Goal: Transaction & Acquisition: Purchase product/service

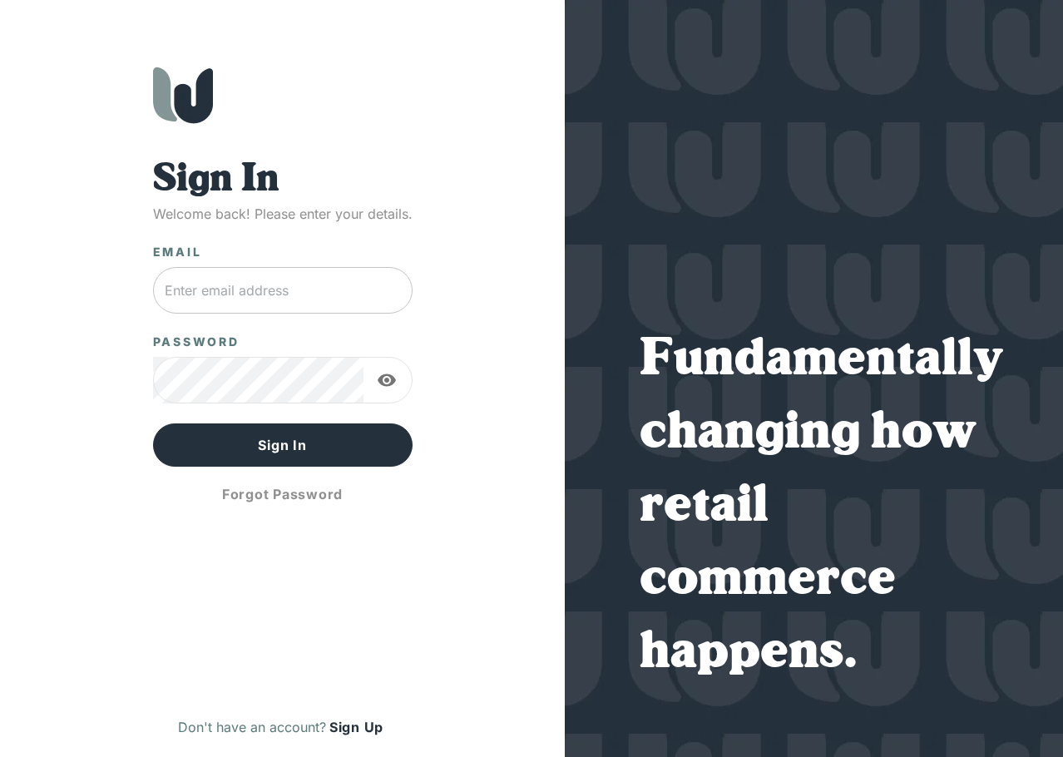
click at [263, 284] on input "text" at bounding box center [282, 290] width 259 height 47
type input "[EMAIL_ADDRESS][DOMAIN_NAME]"
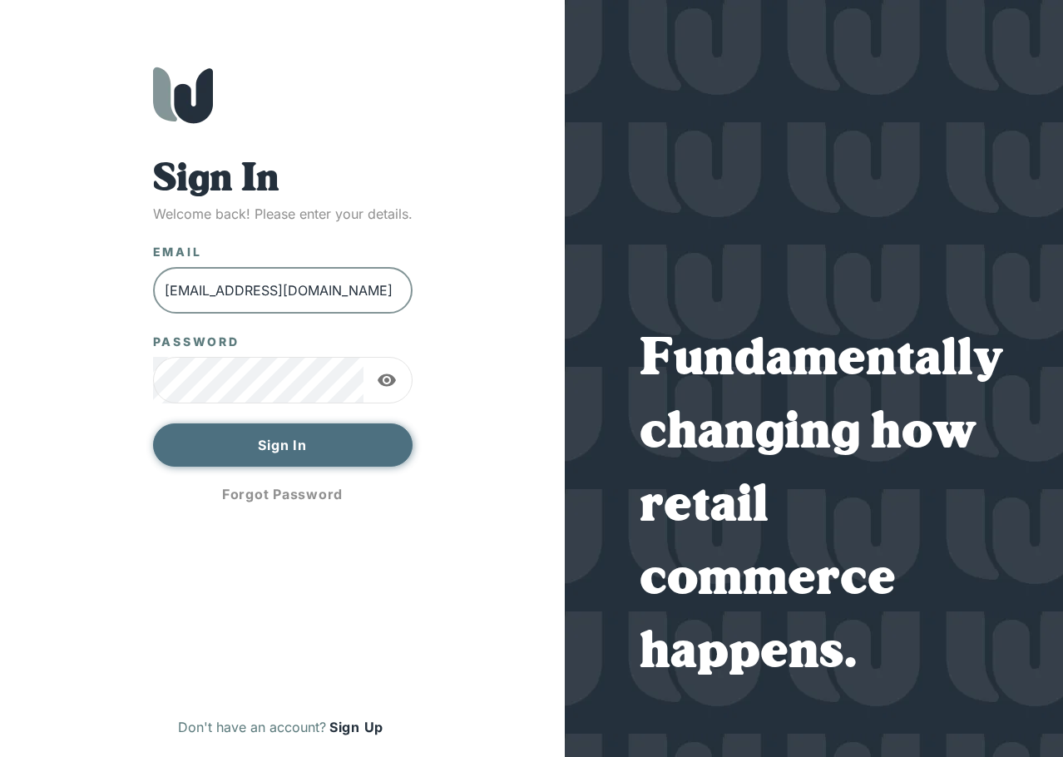
click at [313, 456] on button "Sign In" at bounding box center [282, 444] width 259 height 43
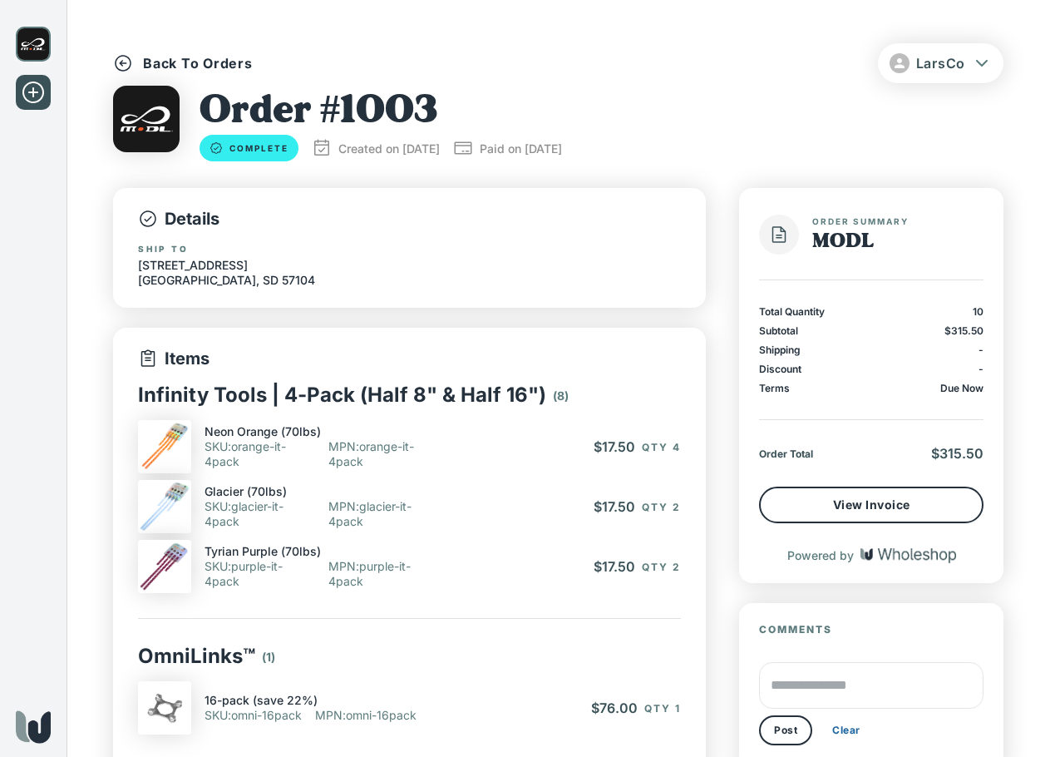
click at [168, 66] on p "Back To Orders" at bounding box center [198, 63] width 110 height 18
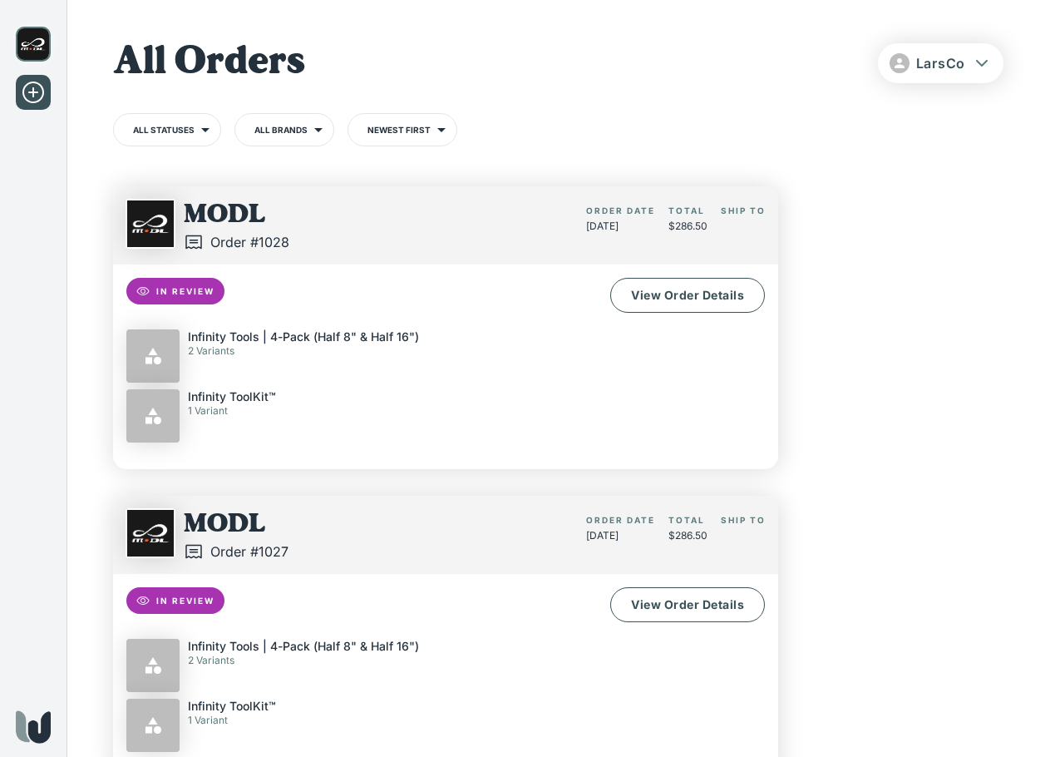
click at [39, 47] on img at bounding box center [33, 44] width 35 height 35
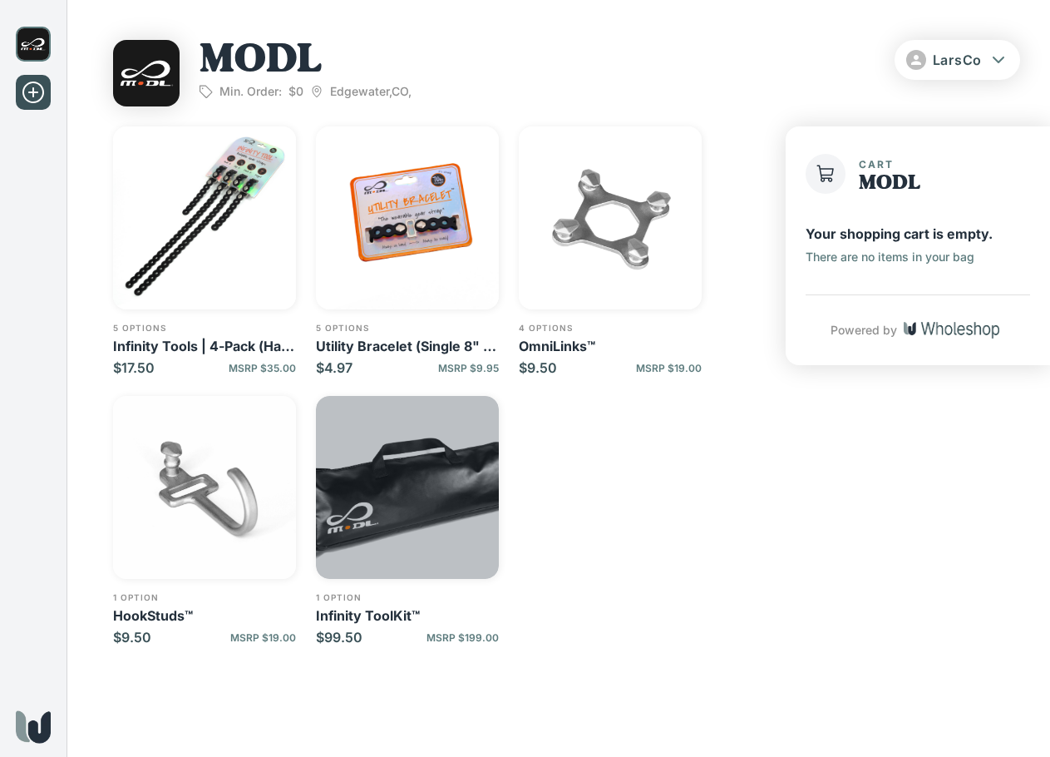
click at [385, 537] on img "button" at bounding box center [407, 487] width 183 height 183
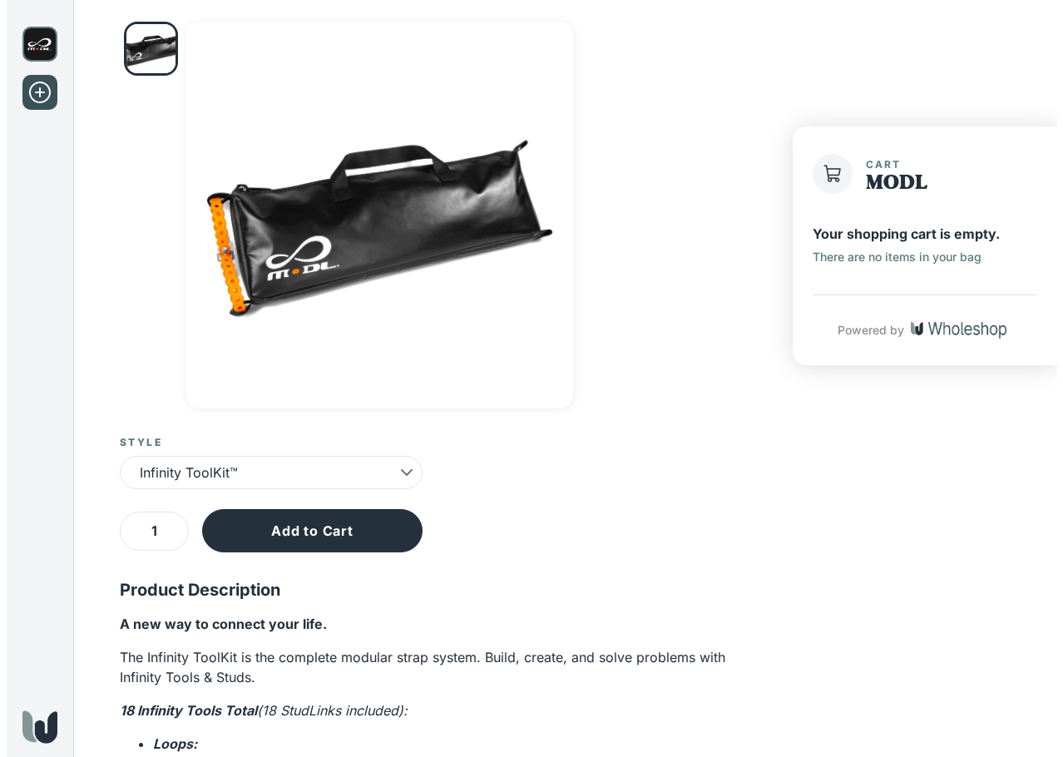
scroll to position [166, 0]
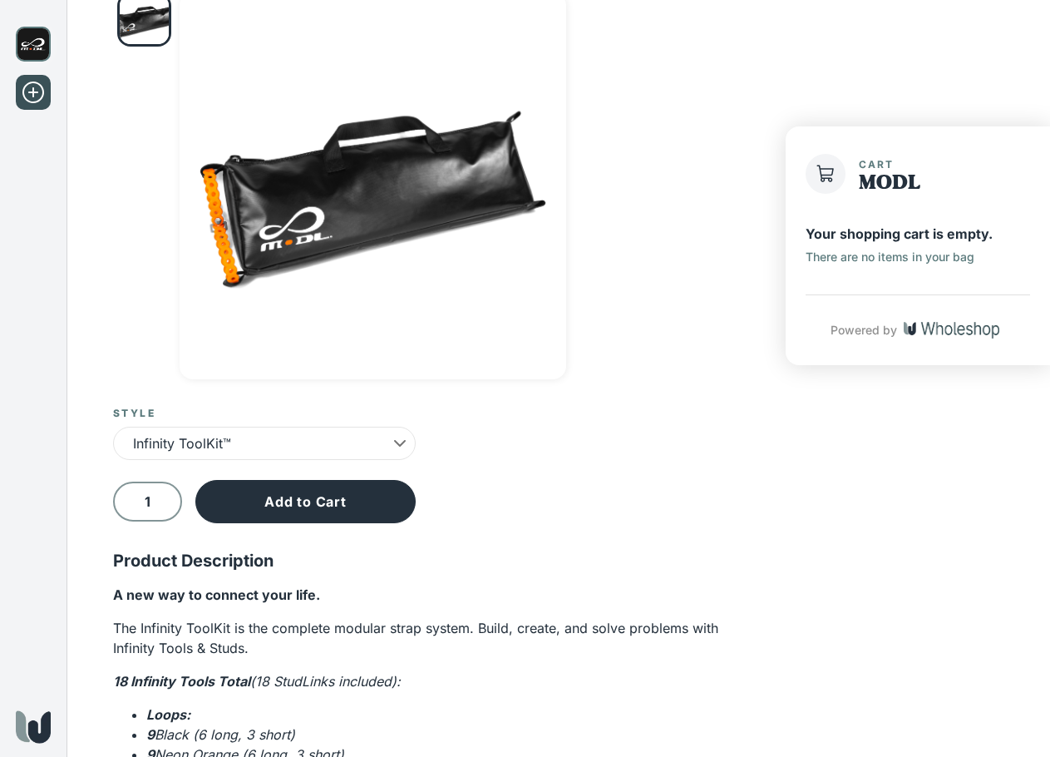
drag, startPoint x: 160, startPoint y: 506, endPoint x: 126, endPoint y: 502, distance: 33.5
click at [127, 502] on input "1" at bounding box center [147, 501] width 69 height 39
type input "3"
click at [260, 511] on button "Add to Cart" at bounding box center [305, 501] width 220 height 43
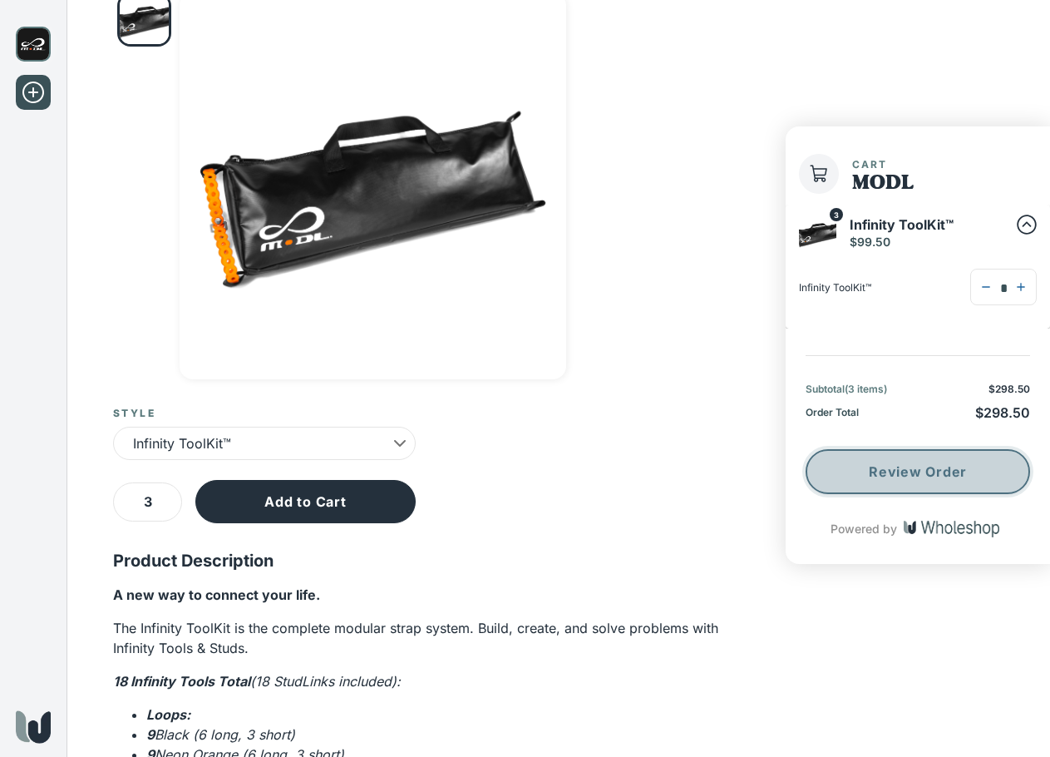
click at [913, 462] on button "Review Order" at bounding box center [918, 471] width 225 height 45
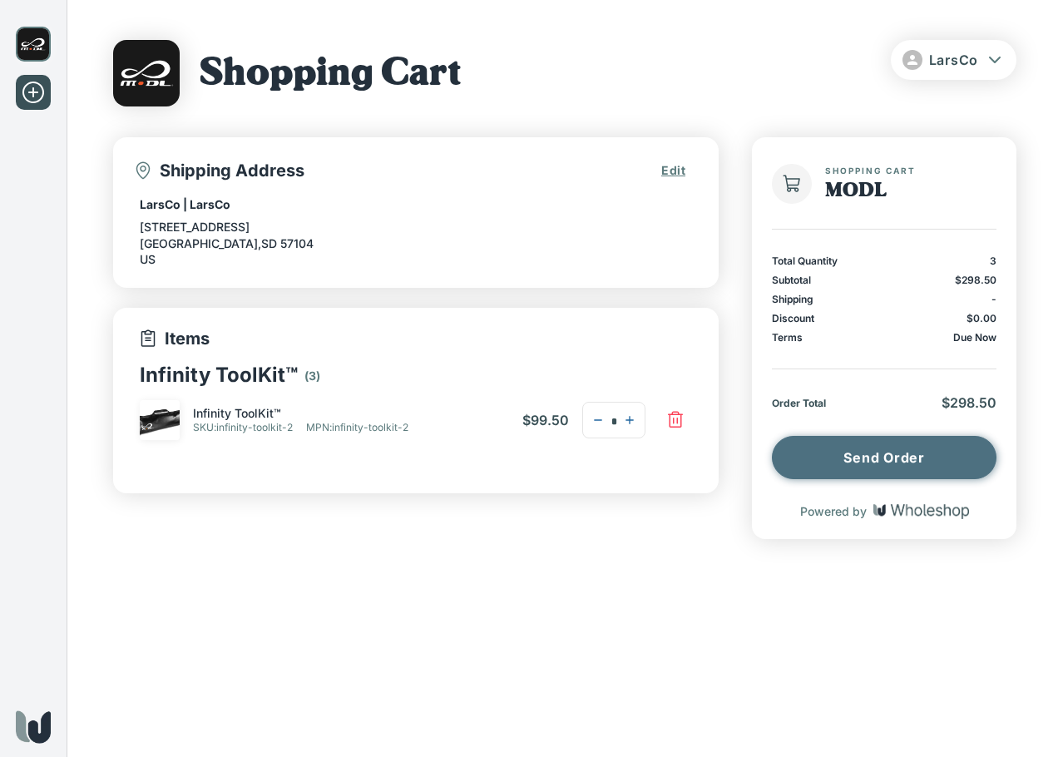
click at [875, 454] on button "Send Order" at bounding box center [884, 457] width 225 height 43
